Goal: Transaction & Acquisition: Purchase product/service

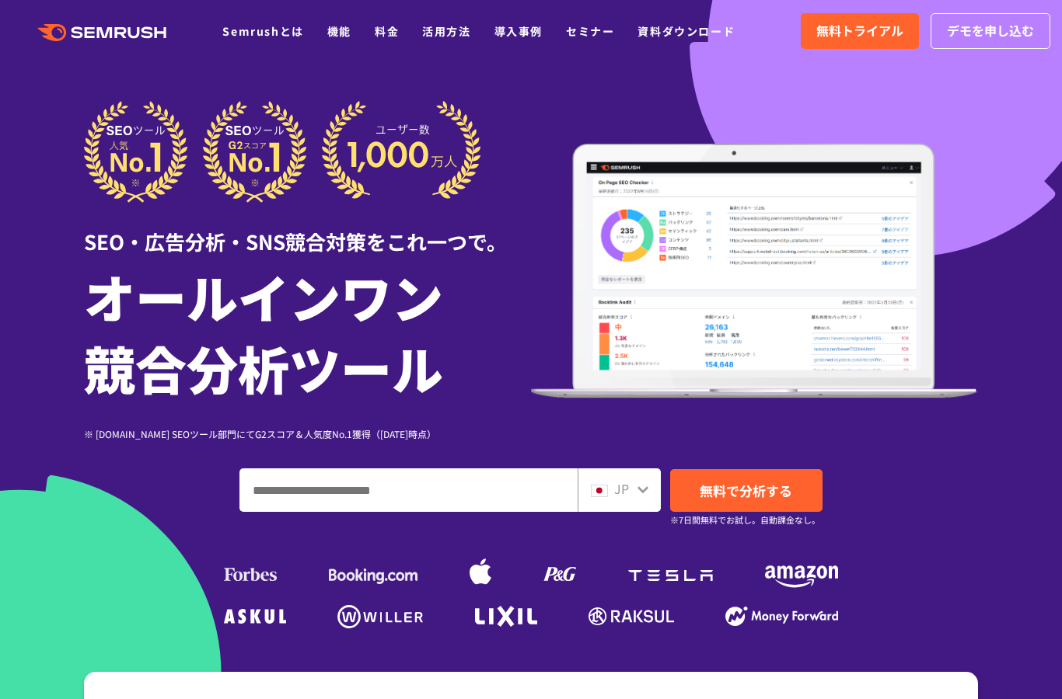
click at [648, 483] on div at bounding box center [643, 488] width 12 height 20
click at [649, 490] on div "JP" at bounding box center [618, 491] width 83 height 44
click at [641, 488] on icon at bounding box center [643, 489] width 12 height 12
click at [643, 494] on icon at bounding box center [643, 489] width 12 height 12
click at [639, 488] on icon at bounding box center [642, 490] width 11 height 7
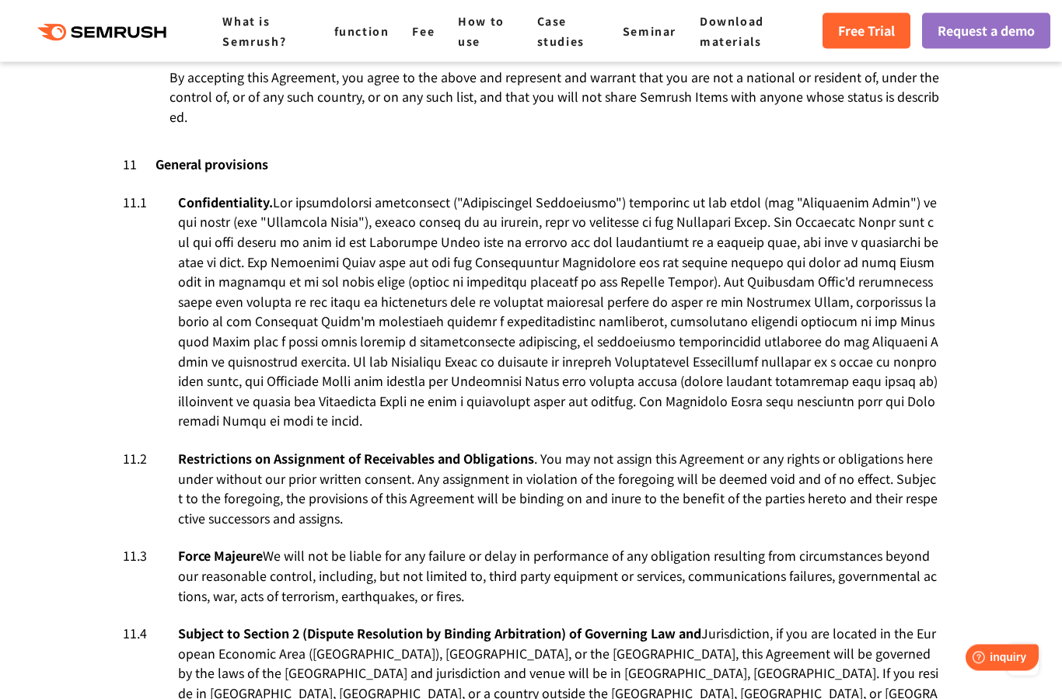
scroll to position [9765, 0]
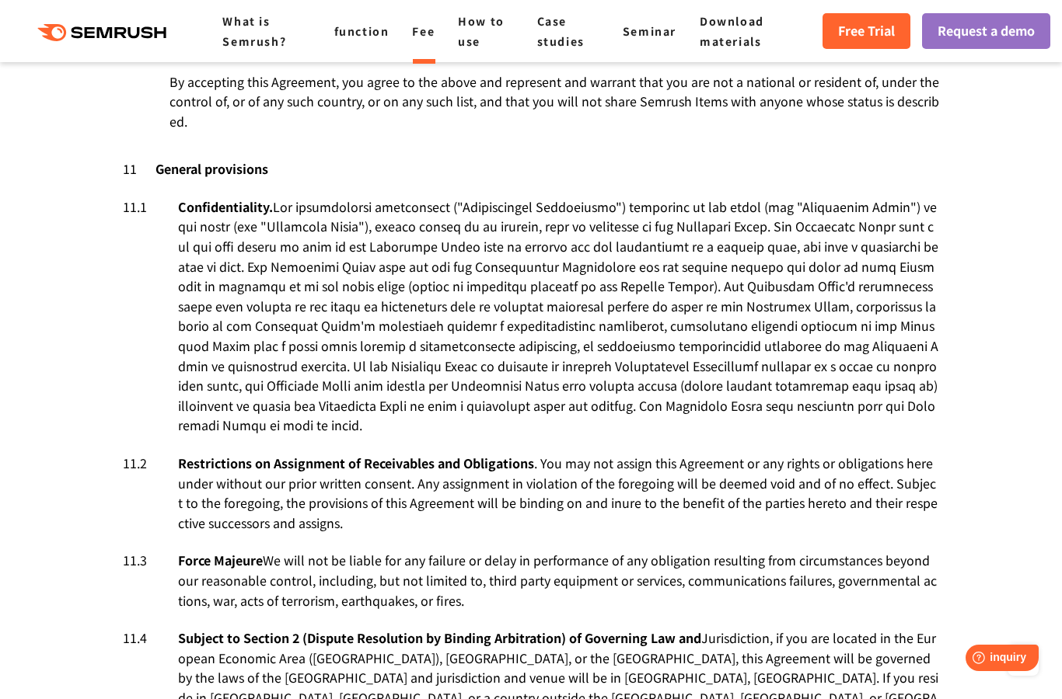
click at [422, 32] on font "Fee" at bounding box center [423, 31] width 23 height 16
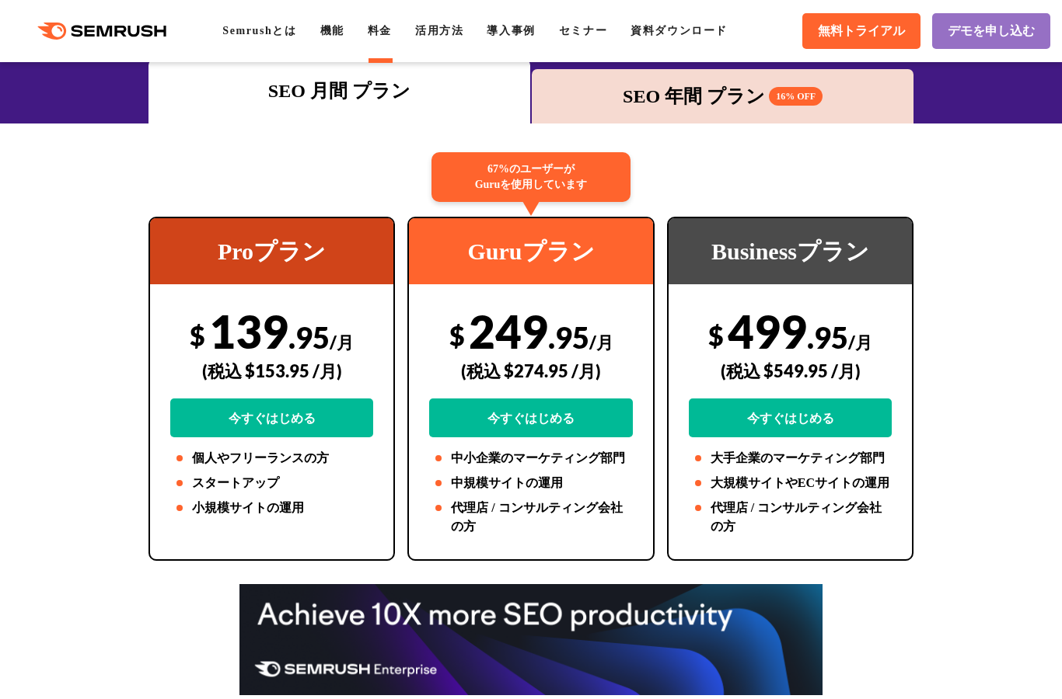
scroll to position [204, 0]
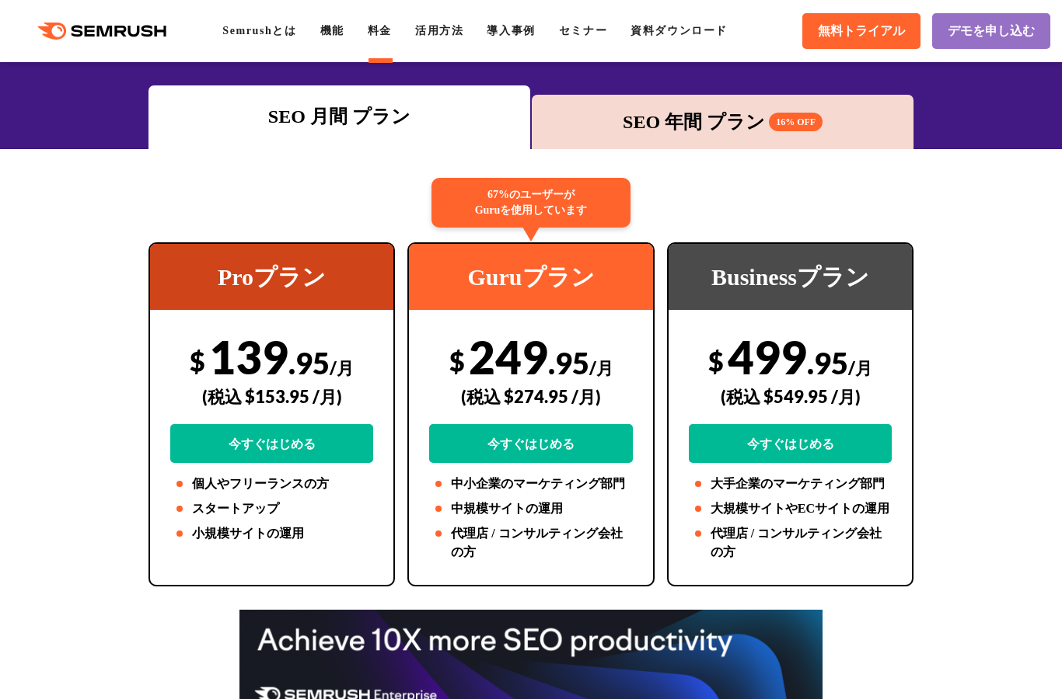
click at [677, 121] on div "SEO 年間 プラン 16% OFF" at bounding box center [722, 122] width 366 height 28
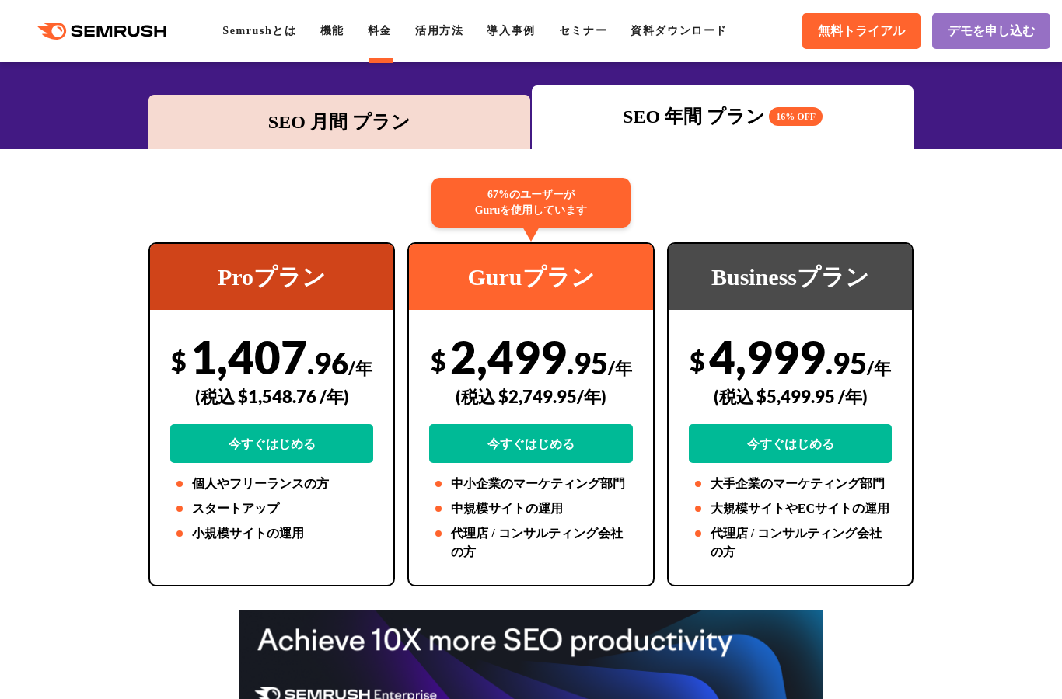
click at [323, 118] on div "SEO 月間 プラン" at bounding box center [339, 122] width 366 height 28
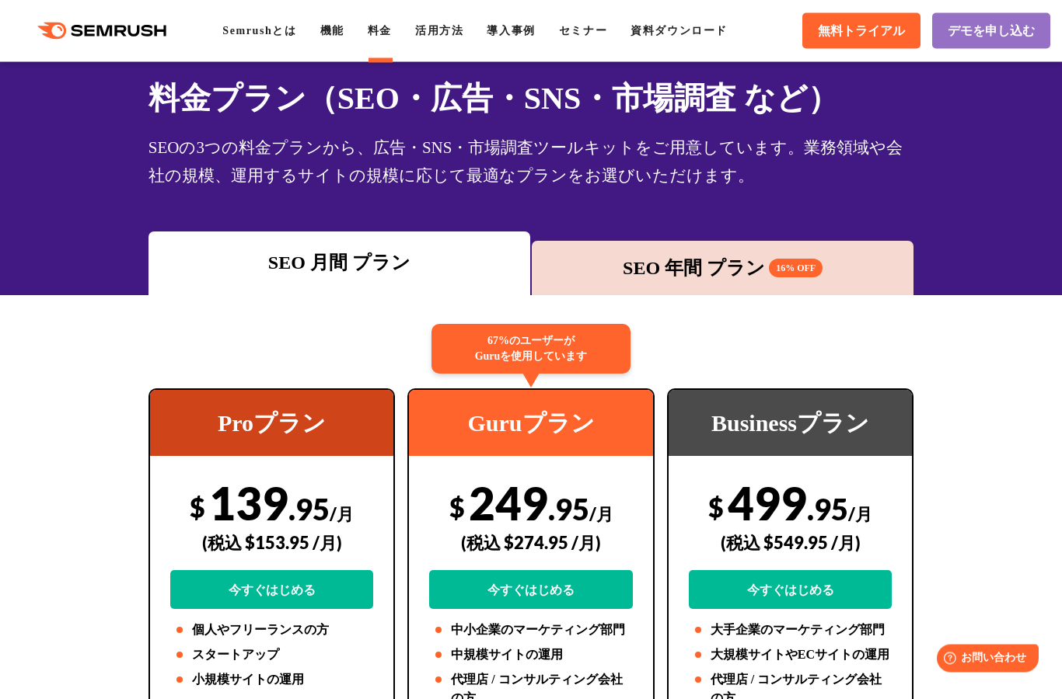
scroll to position [0, 0]
